Goal: Information Seeking & Learning: Find specific fact

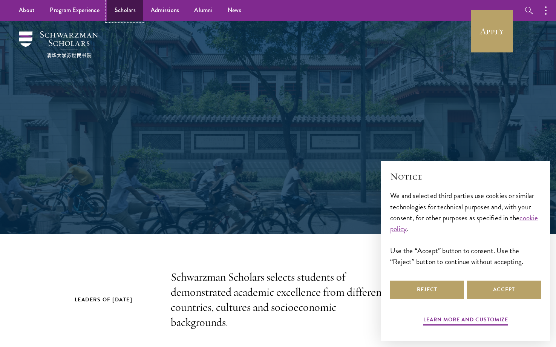
click at [128, 9] on link "Scholars" at bounding box center [125, 10] width 36 height 21
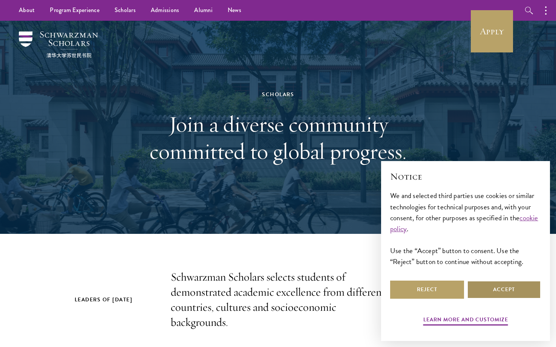
click at [512, 283] on button "Accept" at bounding box center [504, 289] width 74 height 18
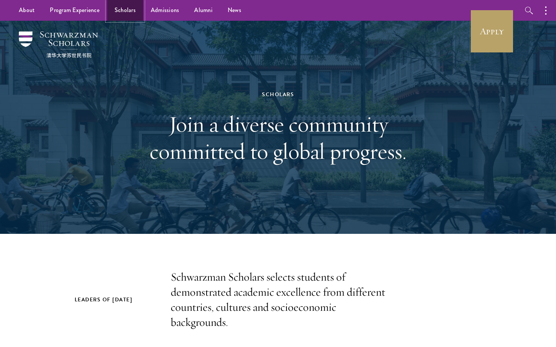
click at [126, 8] on link "Scholars" at bounding box center [125, 10] width 36 height 21
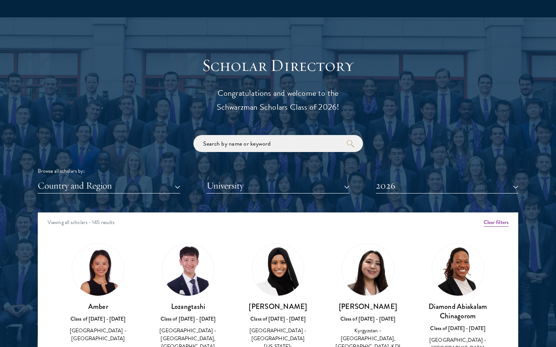
scroll to position [798, 0]
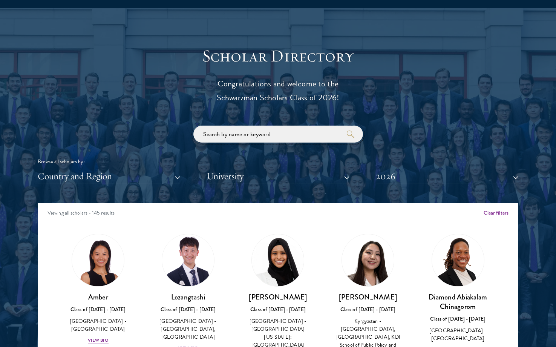
click at [226, 134] on input "search" at bounding box center [278, 134] width 170 height 17
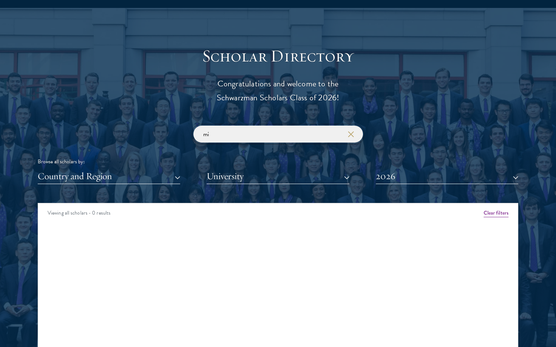
type input "m"
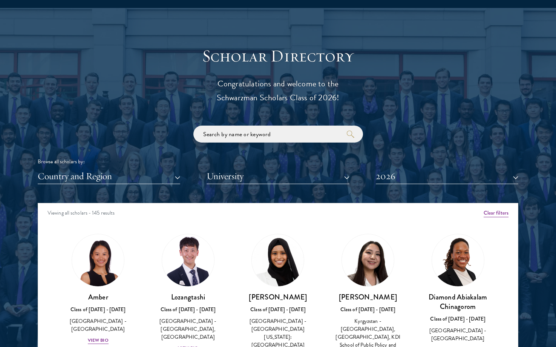
click at [413, 162] on div "Browse all scholars by:" at bounding box center [278, 162] width 481 height 8
click at [395, 179] on button "2026" at bounding box center [447, 175] width 142 height 15
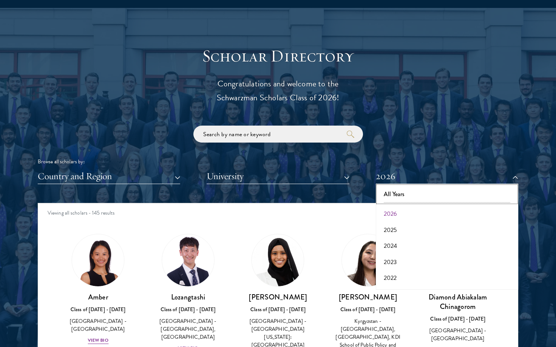
click at [410, 195] on button "All Years" at bounding box center [447, 194] width 138 height 16
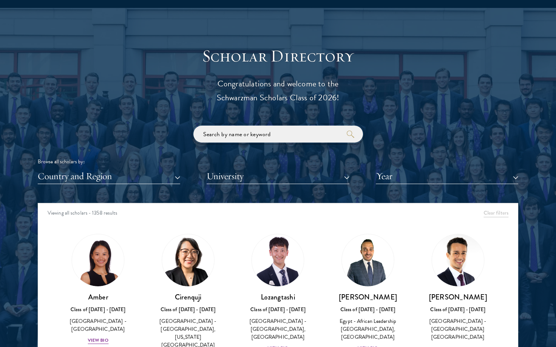
click at [222, 133] on input "search" at bounding box center [278, 134] width 170 height 17
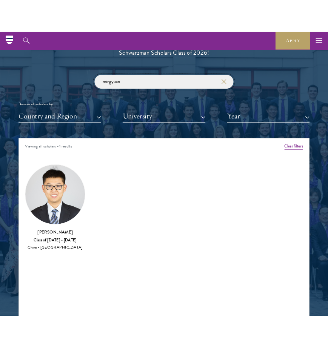
scroll to position [850, 0]
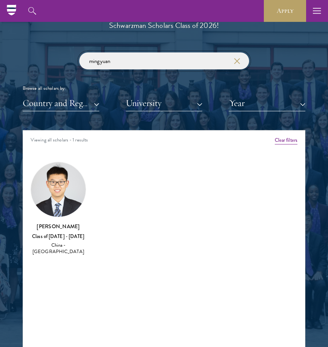
click at [170, 65] on input "mingyuan" at bounding box center [164, 60] width 170 height 17
paste input "Songzhi"
click button "submit" at bounding box center [0, 0] width 0 height 0
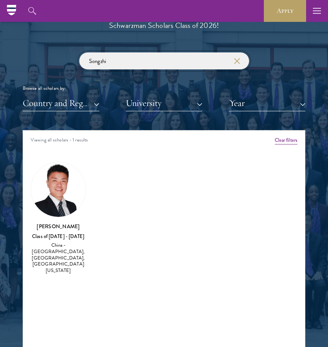
click at [148, 63] on input "Songzhi" at bounding box center [164, 60] width 170 height 17
paste input "Madhavj"
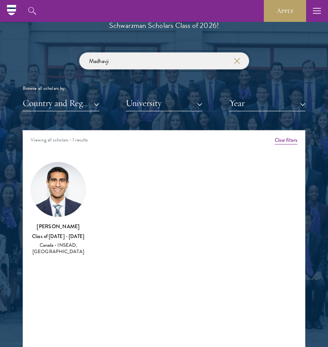
click at [152, 57] on input "Madhavji" at bounding box center [164, 60] width 170 height 17
paste input "[PERSON_NAME]"
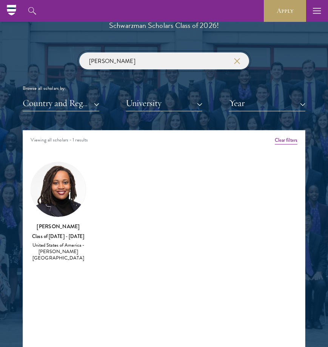
click at [110, 60] on input "[PERSON_NAME]" at bounding box center [164, 60] width 170 height 17
paste input "[PERSON_NAME]"
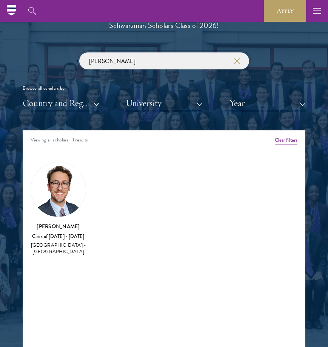
click at [125, 60] on input "[PERSON_NAME]" at bounding box center [164, 60] width 170 height 17
paste input "Marombedza"
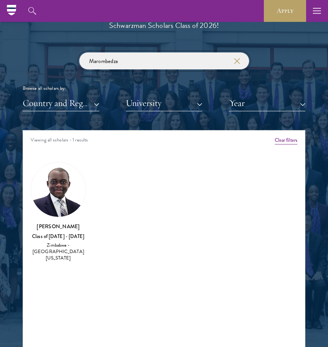
click at [147, 63] on input "Marombedza" at bounding box center [164, 60] width 170 height 17
click at [139, 58] on input "Marombedza" at bounding box center [164, 60] width 170 height 17
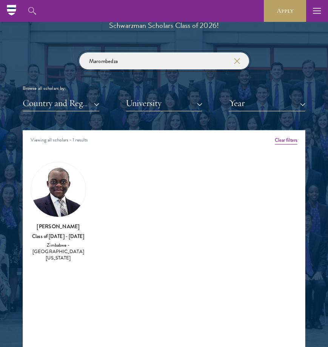
paste input "[PERSON_NAME]"
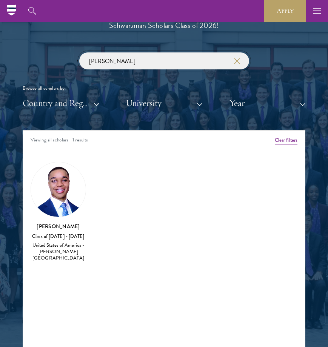
click at [101, 63] on input "[PERSON_NAME]" at bounding box center [164, 60] width 170 height 17
paste input "Nikhil"
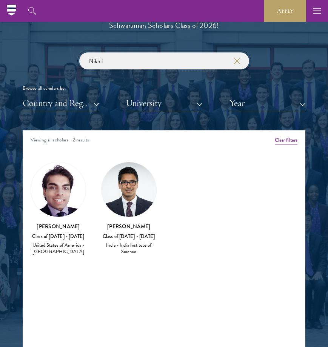
click at [154, 62] on input "Nikhil" at bounding box center [164, 60] width 170 height 17
paste input "[PERSON_NAME]"
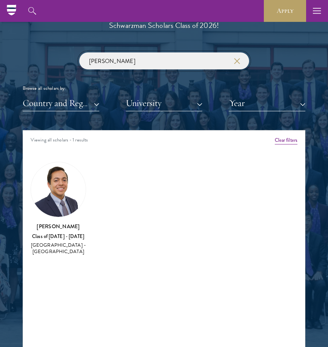
click at [132, 61] on input "[PERSON_NAME]" at bounding box center [164, 60] width 170 height 17
paste input "[PERSON_NAME]"
click at [187, 60] on input "[PERSON_NAME]" at bounding box center [164, 60] width 170 height 17
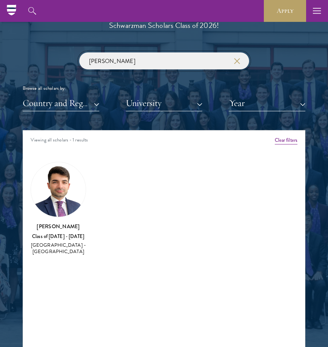
click at [187, 60] on input "[PERSON_NAME]" at bounding box center [164, 60] width 170 height 17
paste input "Vural"
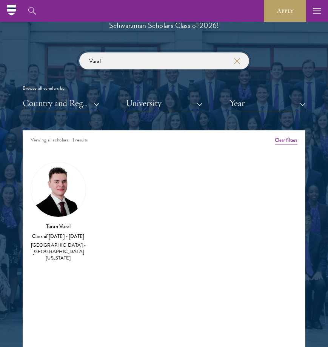
click at [121, 55] on input "Vural" at bounding box center [164, 60] width 170 height 17
paste input "Sveto"
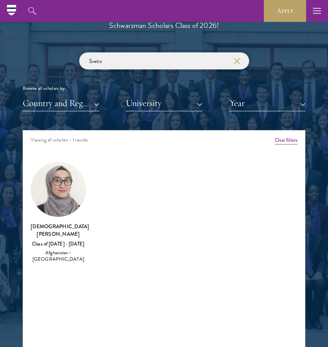
click at [139, 59] on input "Sveto" at bounding box center [164, 60] width 170 height 17
paste input "hubhojit"
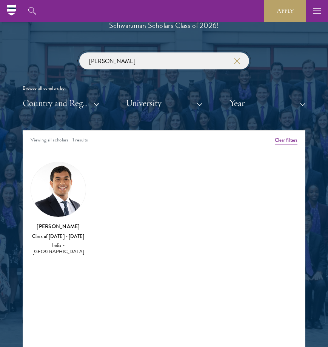
click at [146, 61] on input "[PERSON_NAME]" at bounding box center [164, 60] width 170 height 17
paste input "[PERSON_NAME]"
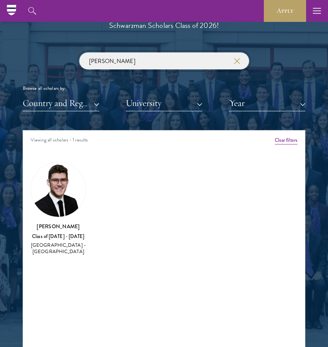
click at [143, 64] on input "[PERSON_NAME]" at bounding box center [164, 60] width 170 height 17
paste input "[PERSON_NAME]"
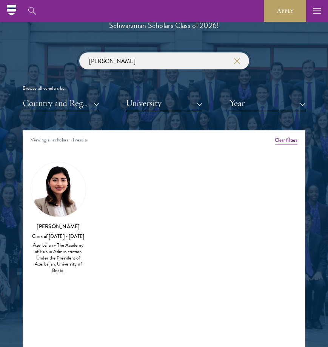
click at [143, 64] on input "[PERSON_NAME]" at bounding box center [164, 60] width 170 height 17
paste input "Tianshuo"
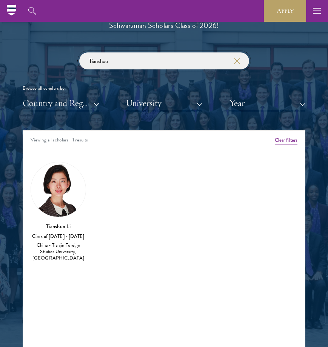
click at [134, 60] on input "Tianshuo" at bounding box center [164, 60] width 170 height 17
paste input "[PERSON_NAME]"
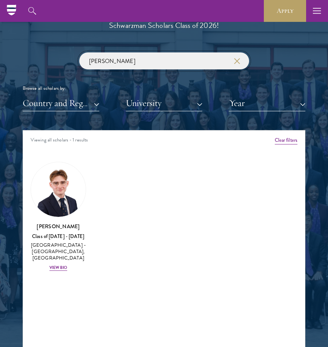
click at [107, 63] on input "[PERSON_NAME]" at bounding box center [164, 60] width 170 height 17
paste input "Nataly"
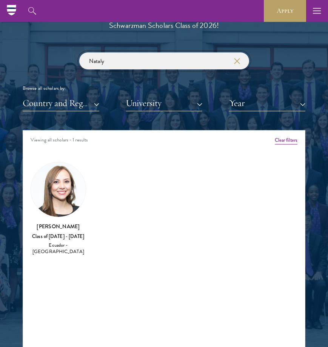
click at [115, 56] on input "Nataly" at bounding box center [164, 60] width 170 height 17
paste input "Boming"
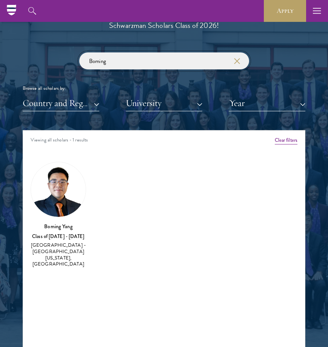
click at [135, 64] on input "Boming" at bounding box center [164, 60] width 170 height 17
paste input "Springer"
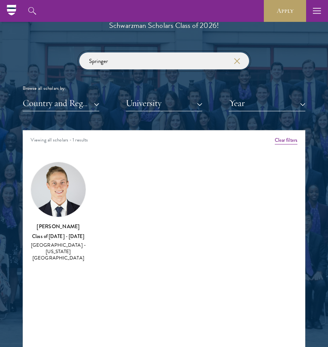
click at [112, 58] on input "Springer" at bounding box center [164, 60] width 170 height 17
paste input "[PERSON_NAME]"
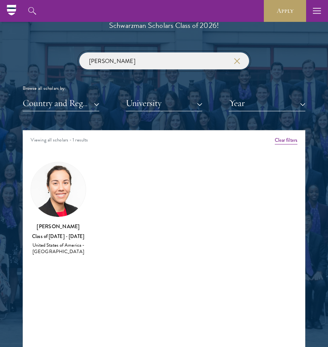
click at [113, 66] on input "[PERSON_NAME]" at bounding box center [164, 60] width 170 height 17
paste input "to confirm"
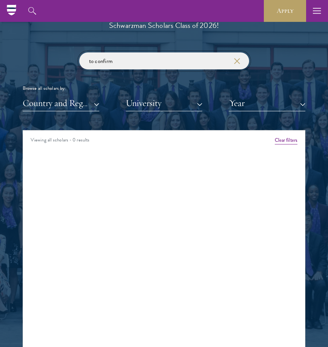
click at [114, 58] on input "to confirm" at bounding box center [164, 60] width 170 height 17
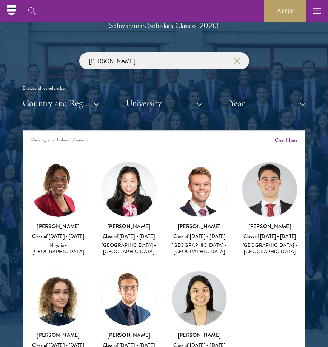
scroll to position [18, 0]
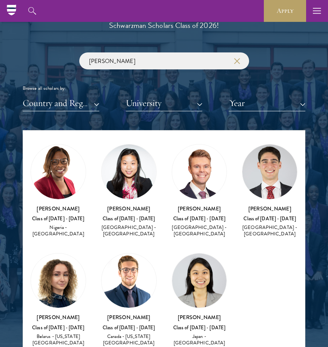
click at [121, 49] on div "Scholar Directory Congratulations and welcome to the Schwarzman Scholars Class …" at bounding box center [164, 168] width 282 height 375
click at [114, 61] on input "[PERSON_NAME]" at bounding box center [164, 60] width 170 height 17
paste input "Levent"
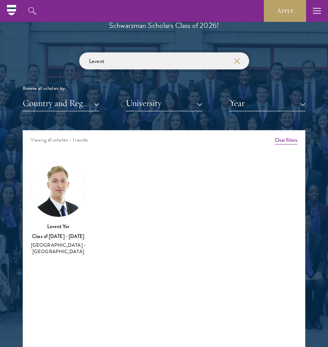
click at [122, 63] on input "Levent" at bounding box center [164, 60] width 170 height 17
paste input "[PERSON_NAME]"
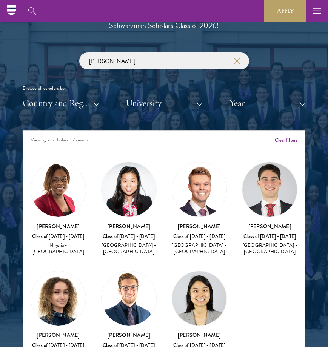
scroll to position [24, 0]
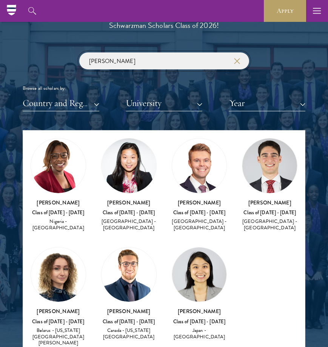
click at [102, 64] on input "[PERSON_NAME]" at bounding box center [164, 60] width 170 height 17
paste input "Zahra"
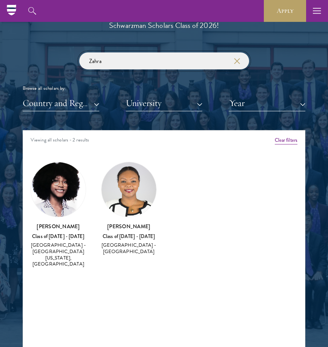
click at [99, 54] on input "Zahra" at bounding box center [164, 60] width 170 height 17
click at [95, 61] on input "Zahra" at bounding box center [164, 60] width 170 height 17
paste input "[PERSON_NAME]"
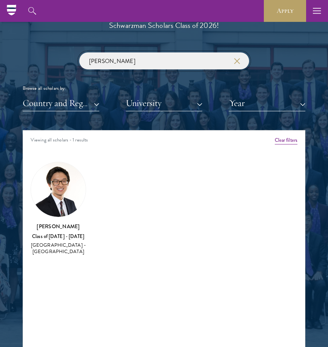
click at [99, 61] on input "[PERSON_NAME]" at bounding box center [164, 60] width 170 height 17
paste input "Zovak"
click at [109, 64] on input "Zovak" at bounding box center [164, 60] width 170 height 17
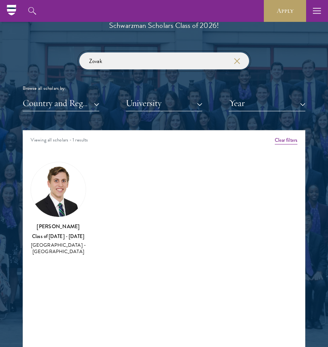
click at [109, 64] on input "Zovak" at bounding box center [164, 60] width 170 height 17
paste input "[PERSON_NAME]"
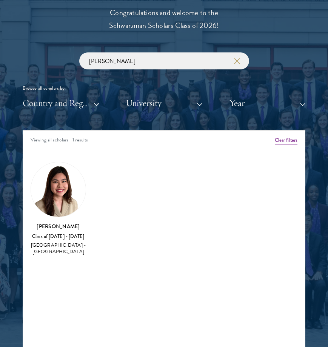
scroll to position [850, 0]
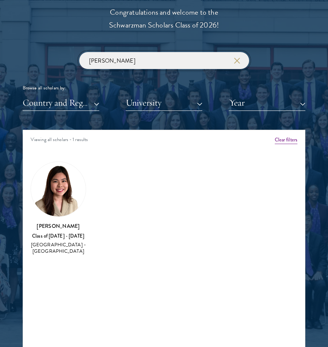
click at [100, 63] on input "[PERSON_NAME]" at bounding box center [164, 60] width 170 height 17
paste input "[PERSON_NAME]"
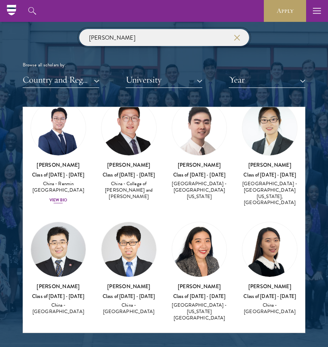
scroll to position [34, 0]
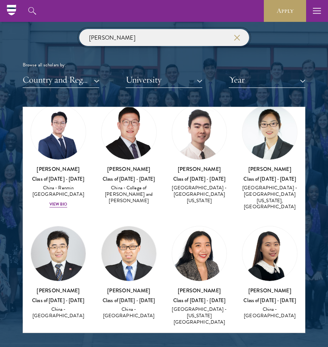
click at [118, 40] on input "[PERSON_NAME]" at bounding box center [164, 37] width 170 height 17
paste input "[PERSON_NAME]"
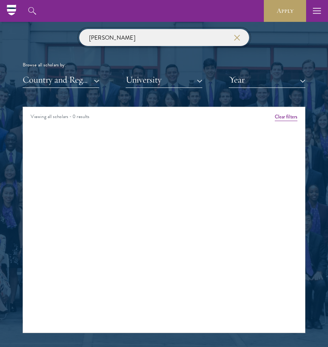
click at [101, 42] on input "[PERSON_NAME]" at bounding box center [164, 37] width 170 height 17
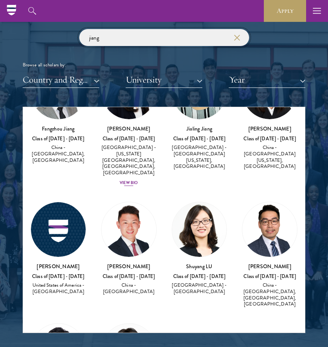
scroll to position [149, 0]
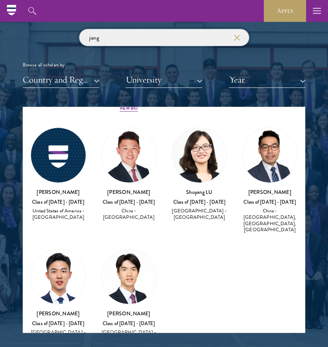
click at [109, 43] on input "jiang" at bounding box center [164, 37] width 170 height 17
paste input "[PERSON_NAME]"
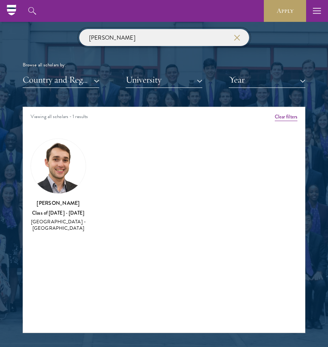
click at [112, 38] on input "[PERSON_NAME]" at bounding box center [164, 37] width 170 height 17
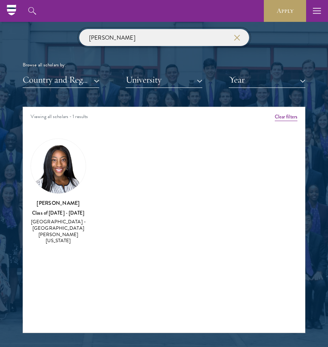
click at [126, 37] on input "[PERSON_NAME]" at bounding box center [164, 37] width 170 height 17
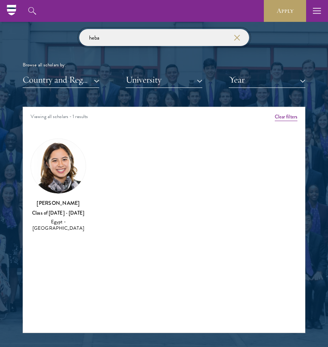
click at [102, 37] on input "heba" at bounding box center [164, 37] width 170 height 17
paste input "Beauclaire"
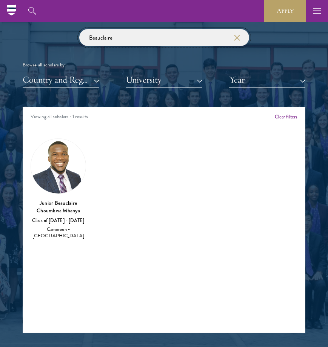
click at [130, 33] on input "Beauclaire" at bounding box center [164, 37] width 170 height 17
paste input "[PERSON_NAME]"
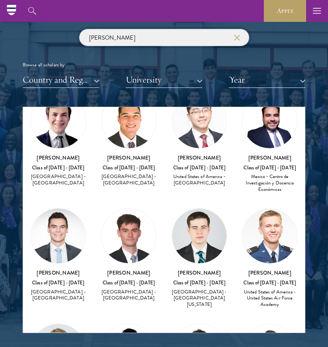
scroll to position [48, 0]
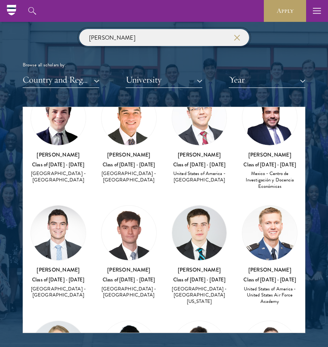
click at [97, 40] on input "[PERSON_NAME]" at bounding box center [164, 37] width 170 height 17
paste input "[PERSON_NAME]"
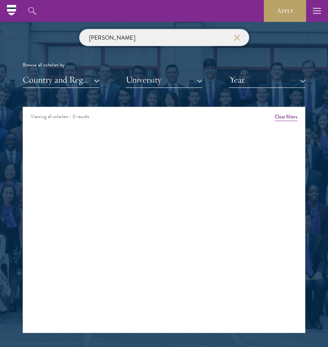
drag, startPoint x: 100, startPoint y: 38, endPoint x: 38, endPoint y: 34, distance: 61.2
click at [44, 36] on div "[PERSON_NAME] Browse all scholars by: Country and Region All Countries and Regi…" at bounding box center [164, 58] width 282 height 58
click at [117, 35] on input "[PERSON_NAME]" at bounding box center [164, 37] width 170 height 17
click at [122, 41] on input "[PERSON_NAME]" at bounding box center [164, 37] width 170 height 17
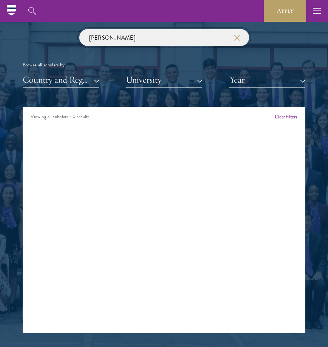
click at [122, 41] on input "[PERSON_NAME]" at bounding box center [164, 37] width 170 height 17
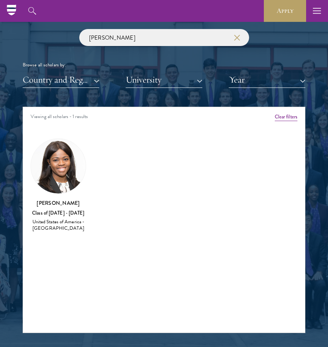
click at [136, 46] on div "[PERSON_NAME] Browse all scholars by: Country and Region All Countries and Regi…" at bounding box center [164, 58] width 282 height 58
click at [132, 43] on input "[PERSON_NAME]" at bounding box center [164, 37] width 170 height 17
paste input "Taylah"
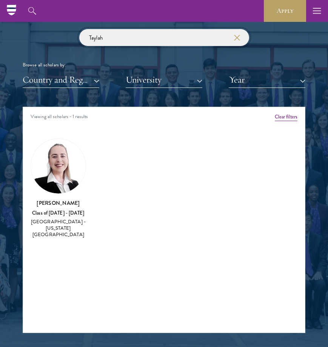
click at [100, 37] on input "Taylah" at bounding box center [164, 37] width 170 height 17
paste input "[PERSON_NAME]"
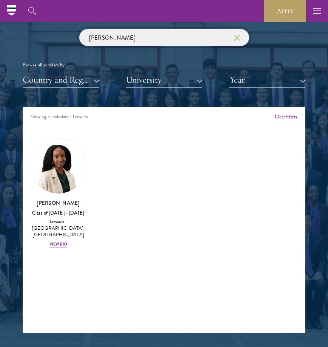
click at [109, 41] on input "[PERSON_NAME]" at bounding box center [164, 37] width 170 height 17
paste input "eanne"
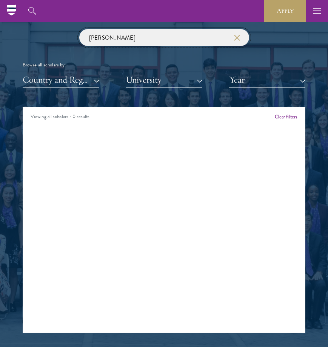
click at [135, 41] on input "[PERSON_NAME]" at bounding box center [164, 37] width 170 height 17
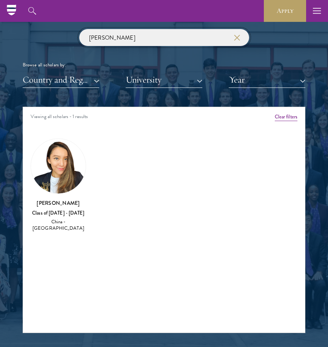
click at [98, 43] on input "[PERSON_NAME]" at bounding box center [164, 37] width 170 height 17
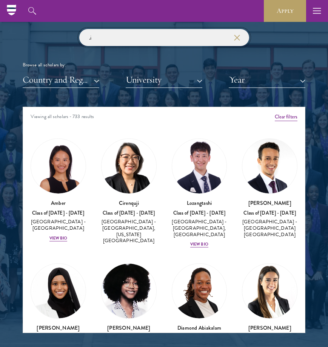
type input "."
type input "i"
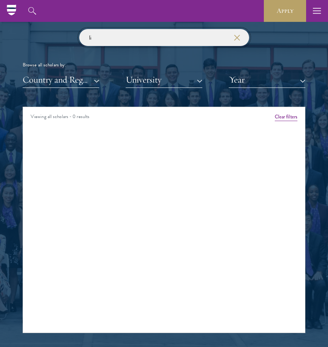
type input "l"
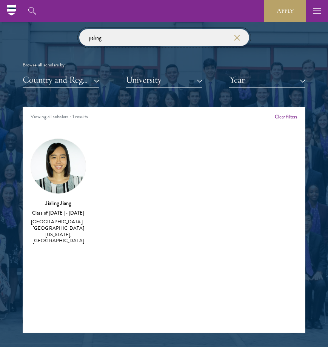
click at [112, 32] on input "jialing" at bounding box center [164, 37] width 170 height 17
paste input "Godd"
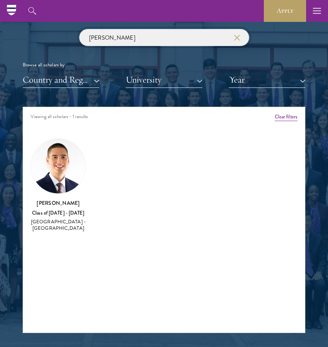
click at [111, 43] on input "[PERSON_NAME]" at bounding box center [164, 37] width 170 height 17
paste input "[PERSON_NAME]"
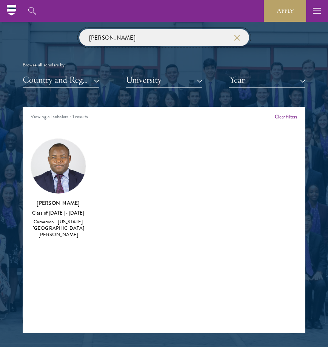
click at [112, 36] on input "[PERSON_NAME]" at bounding box center [164, 37] width 170 height 17
paste input "sch"
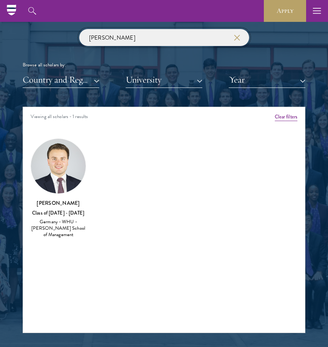
click at [124, 40] on input "[PERSON_NAME]" at bounding box center [164, 37] width 170 height 17
paste input "[PERSON_NAME]"
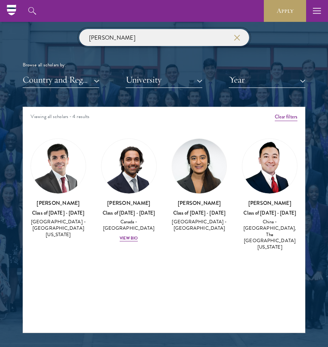
click at [110, 34] on input "[PERSON_NAME]" at bounding box center [164, 37] width 170 height 17
paste input "Bayimli"
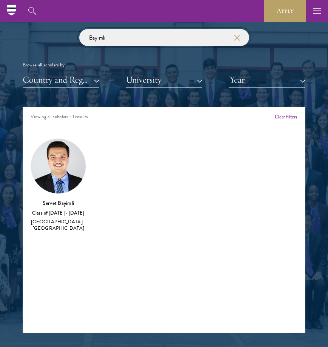
click at [124, 37] on input "Bayimli" at bounding box center [164, 37] width 170 height 17
paste input "[PERSON_NAME]"
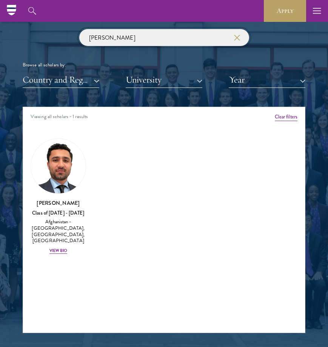
click at [124, 40] on input "[PERSON_NAME]" at bounding box center [164, 37] width 170 height 17
paste input "Sassi"
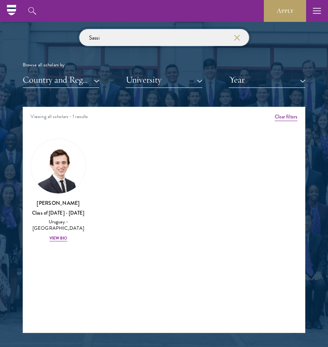
click at [136, 44] on input "Sassi" at bounding box center [164, 37] width 170 height 17
paste input "[PERSON_NAME]"
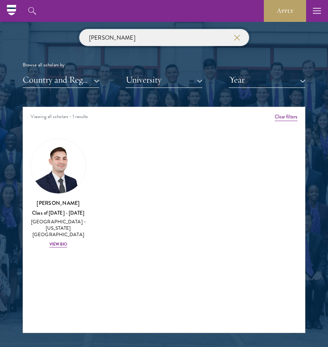
type input "[PERSON_NAME]"
